Goal: Find contact information: Find contact information

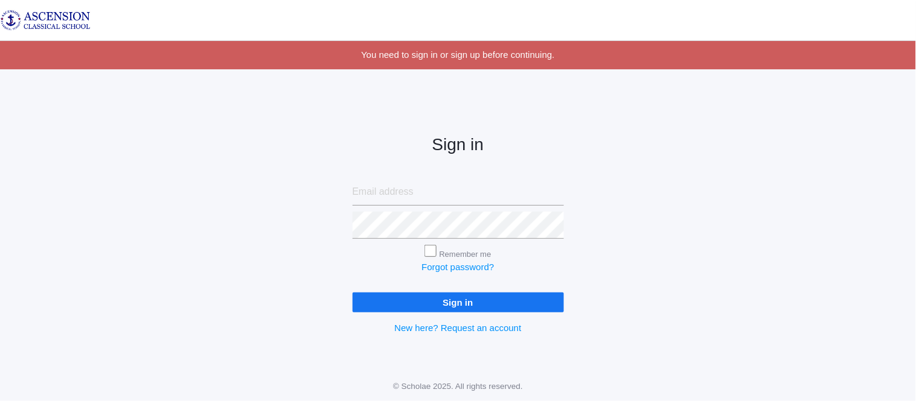
type input "admin@ascensionclassicalschool.org"
click at [380, 302] on input "Sign in" at bounding box center [458, 303] width 211 height 20
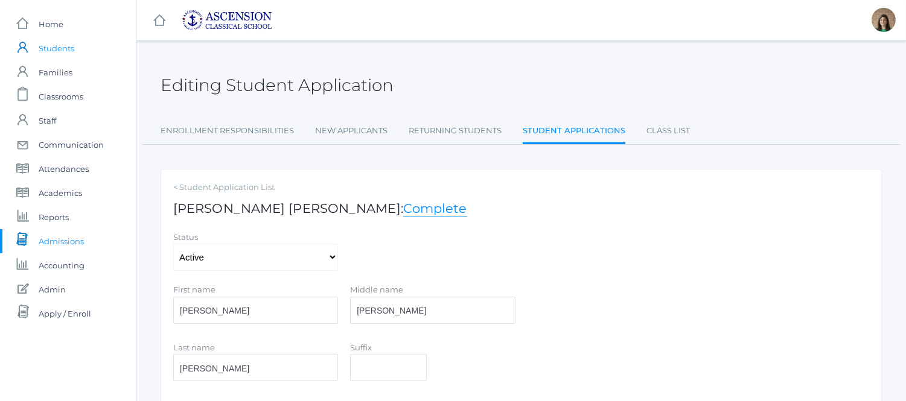
click at [59, 46] on span "Students" at bounding box center [57, 48] width 36 height 24
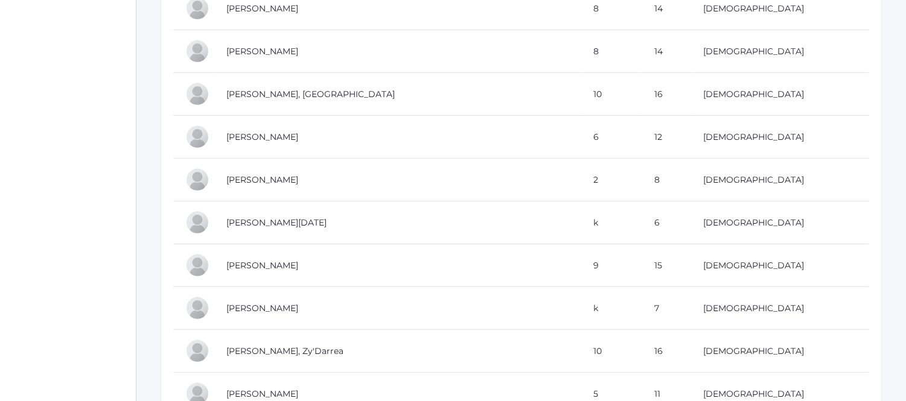
scroll to position [1011, 0]
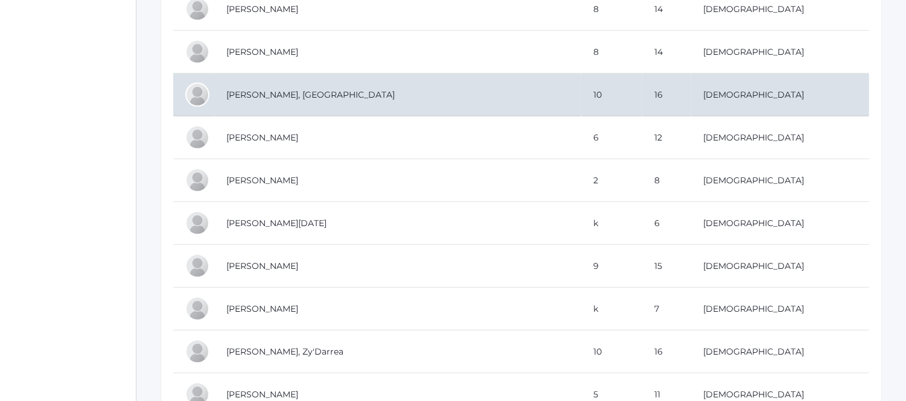
click at [274, 89] on td "Chartier, Hudson" at bounding box center [397, 95] width 367 height 43
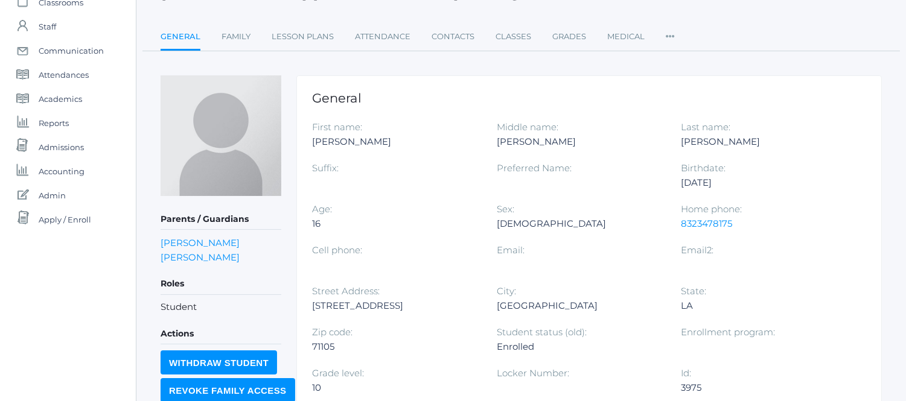
scroll to position [88, 0]
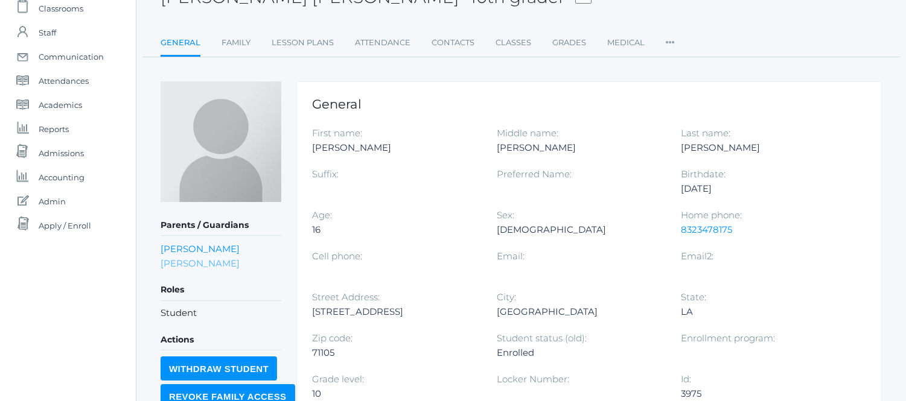
click at [209, 258] on link "Kelly Chartier" at bounding box center [200, 263] width 79 height 11
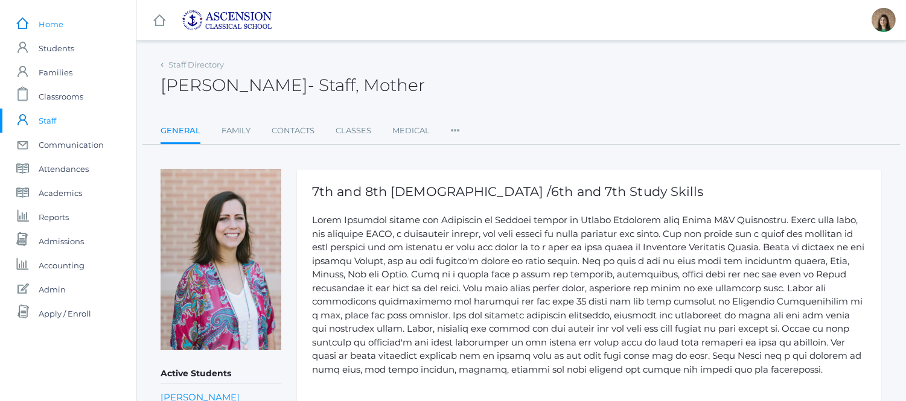
scroll to position [88, 0]
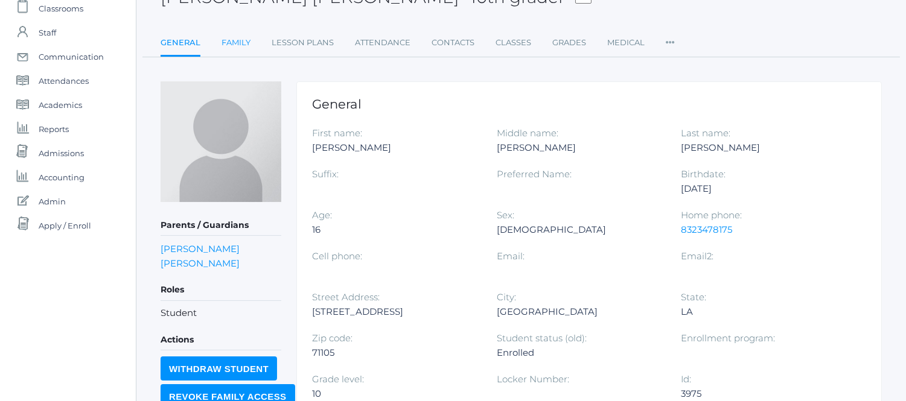
click at [243, 34] on link "Family" at bounding box center [236, 43] width 29 height 24
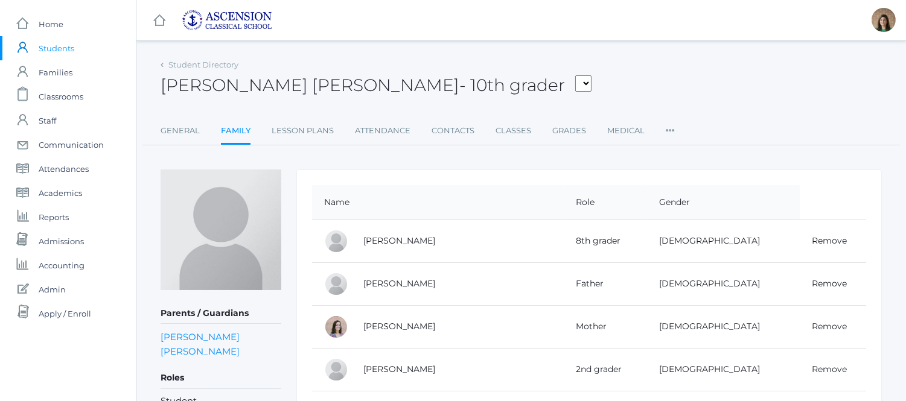
scroll to position [49, 0]
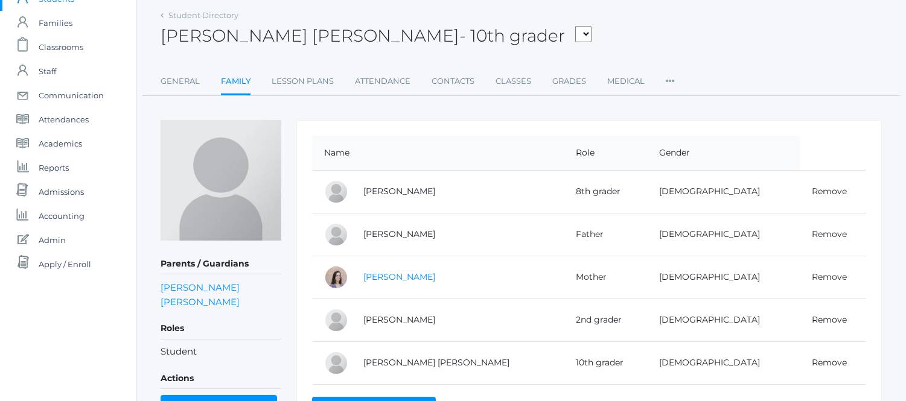
click at [371, 274] on link "Kelly Chartier" at bounding box center [399, 277] width 72 height 11
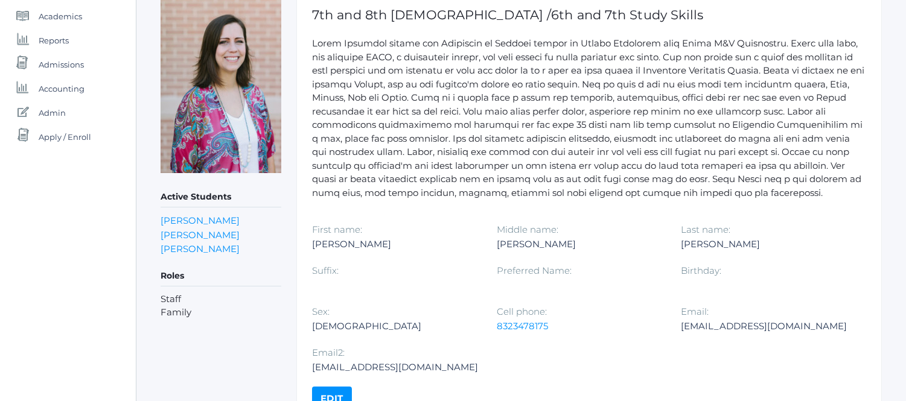
scroll to position [244, 0]
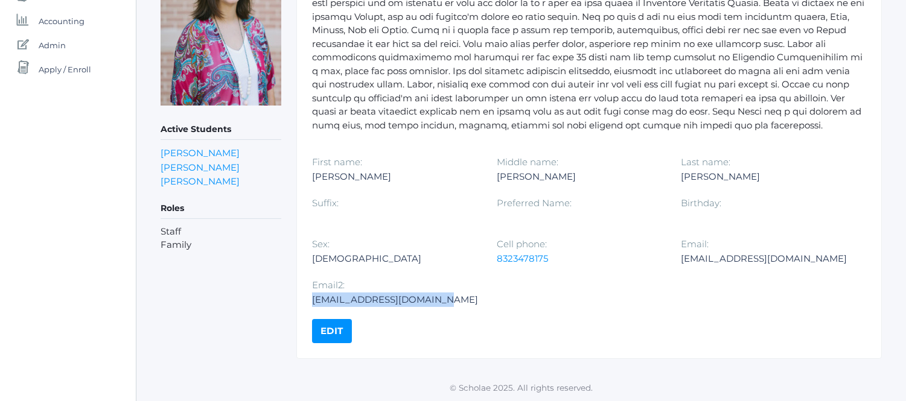
drag, startPoint x: 624, startPoint y: 302, endPoint x: 511, endPoint y: 301, distance: 113.5
click at [479, 301] on div "kellychartiercc@mail.com" at bounding box center [395, 300] width 167 height 14
copy div "kellychartiercc@mail.com"
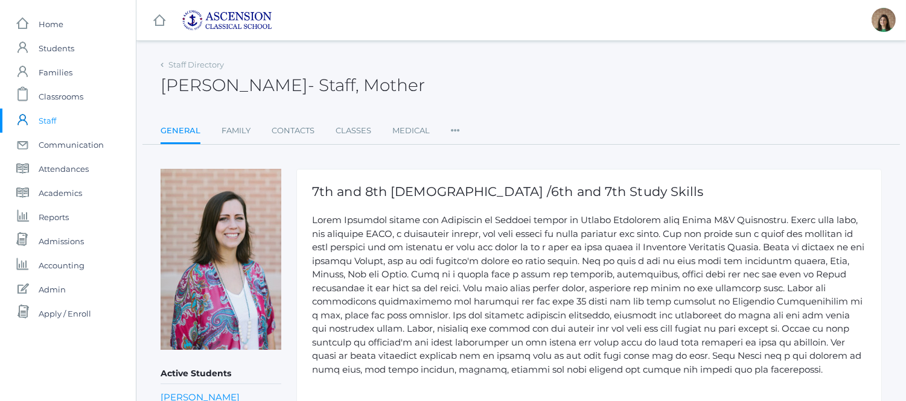
scroll to position [49, 0]
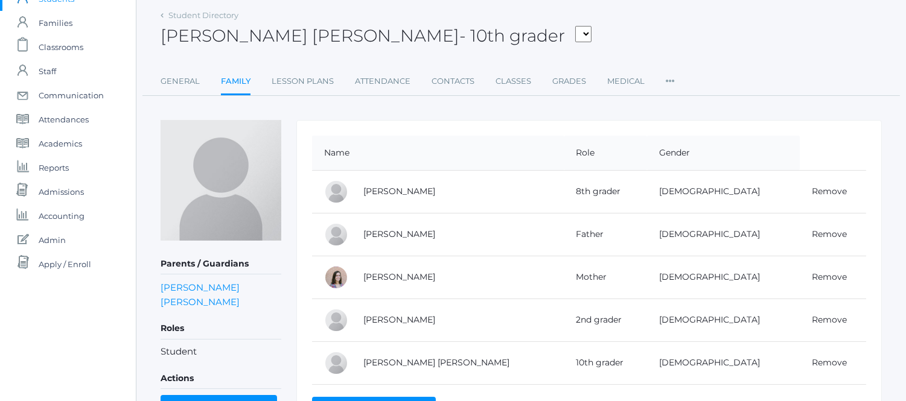
click at [377, 282] on td "Kelly Chartier" at bounding box center [457, 277] width 213 height 43
click at [381, 274] on link "Kelly Chartier" at bounding box center [399, 277] width 72 height 11
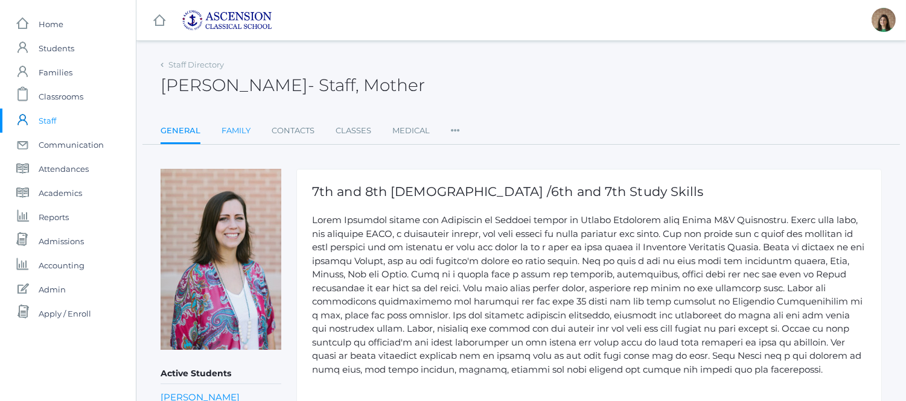
click at [237, 129] on link "Family" at bounding box center [236, 131] width 29 height 24
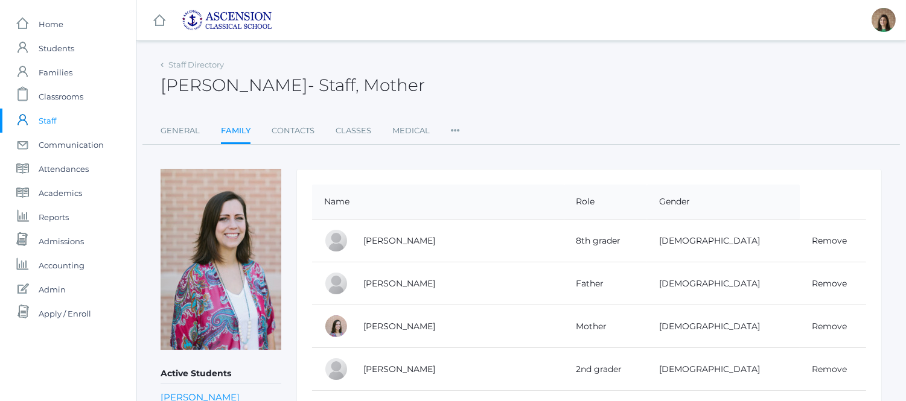
scroll to position [140, 0]
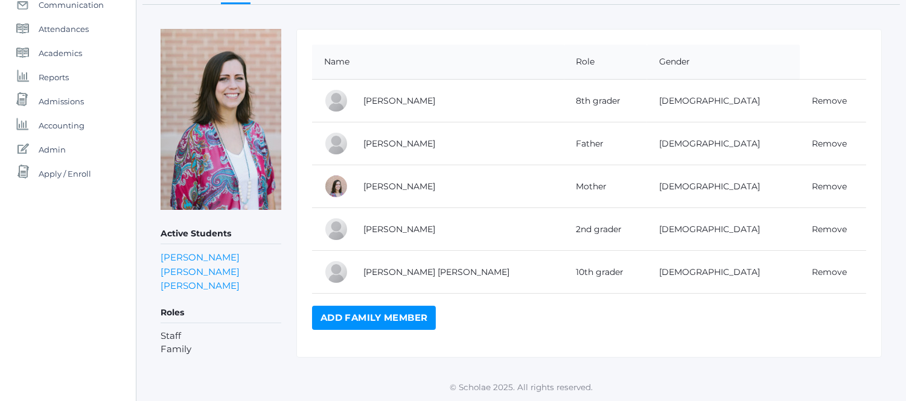
click at [444, 234] on td "Selah Chartier" at bounding box center [457, 229] width 213 height 43
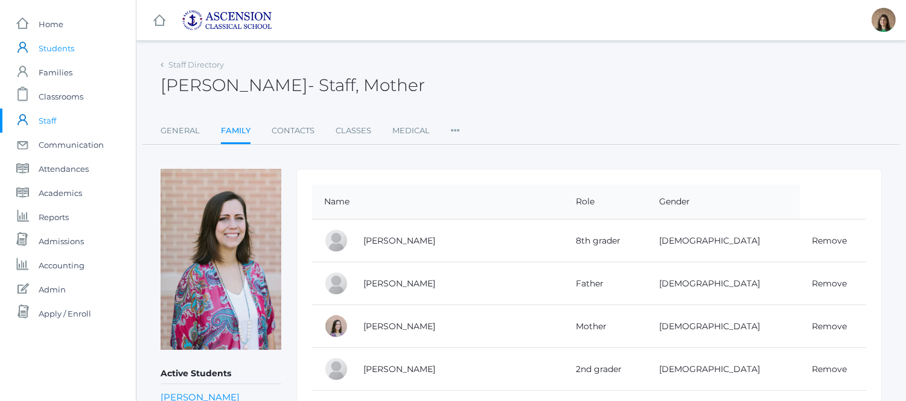
click at [51, 45] on span "Students" at bounding box center [57, 48] width 36 height 24
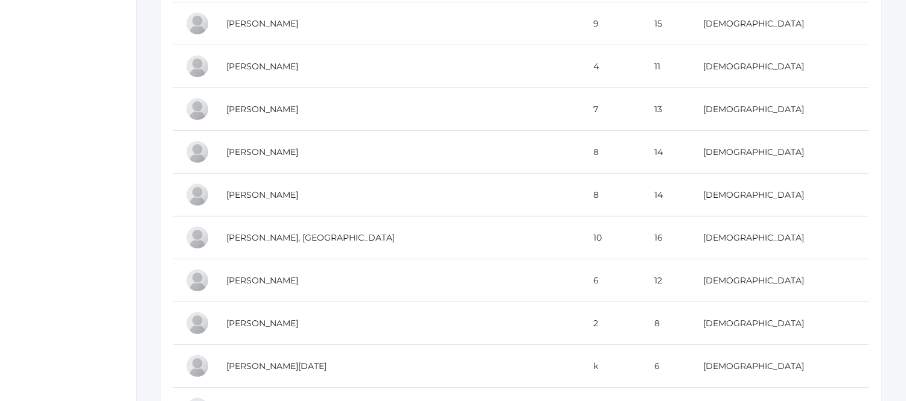
scroll to position [869, 0]
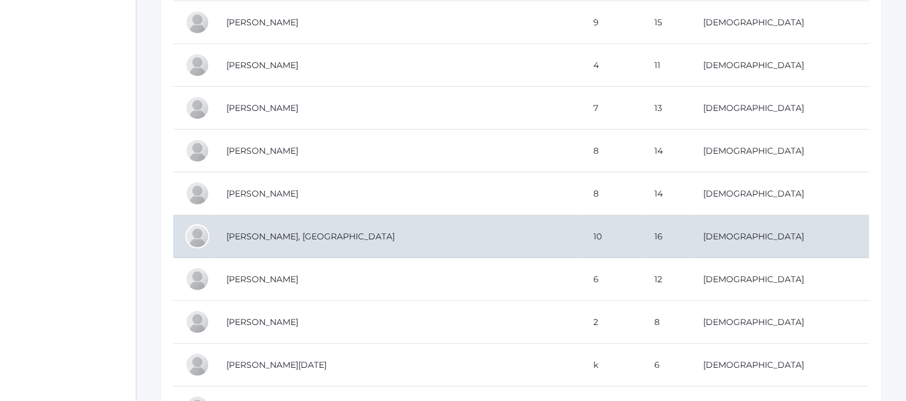
click at [300, 237] on td "Chartier, Hudson" at bounding box center [397, 236] width 367 height 43
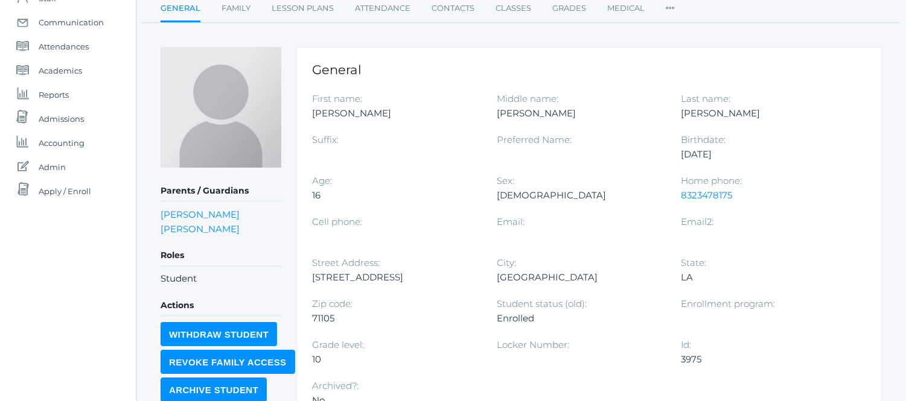
scroll to position [127, 0]
